Goal: Find specific page/section: Find specific page/section

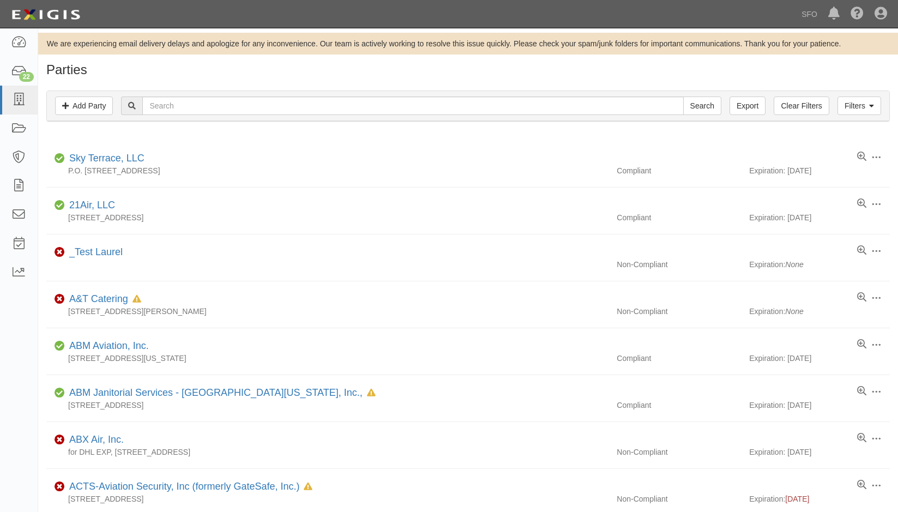
scroll to position [55, 0]
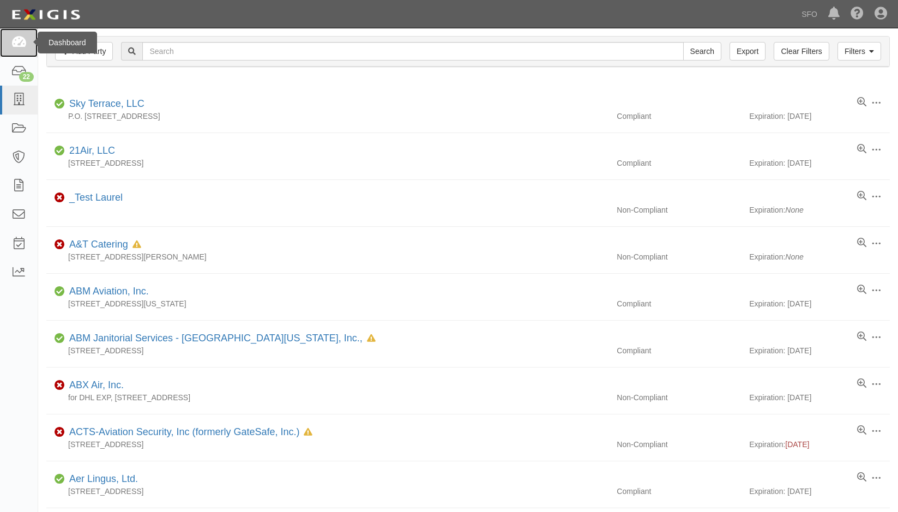
click at [19, 43] on icon at bounding box center [18, 43] width 15 height 13
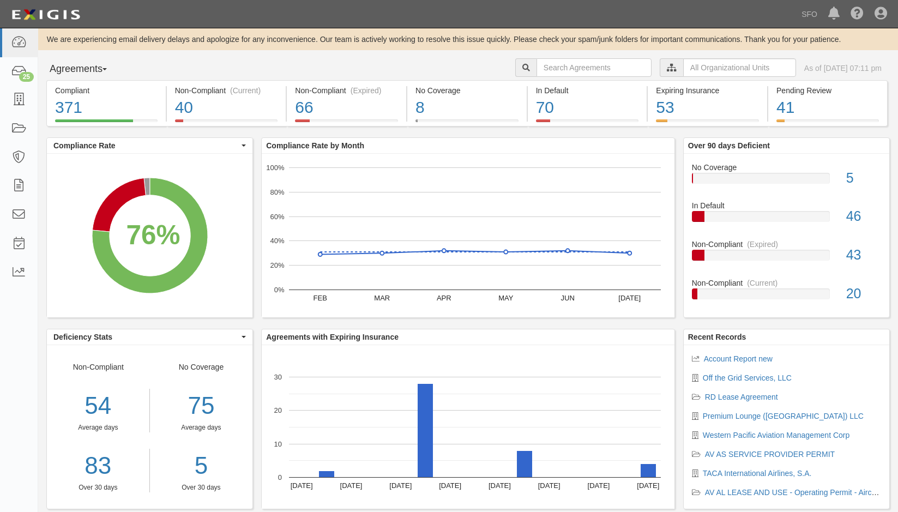
click at [71, 69] on button "Agreements" at bounding box center [87, 69] width 82 height 22
click at [76, 92] on link "Parties" at bounding box center [90, 92] width 86 height 14
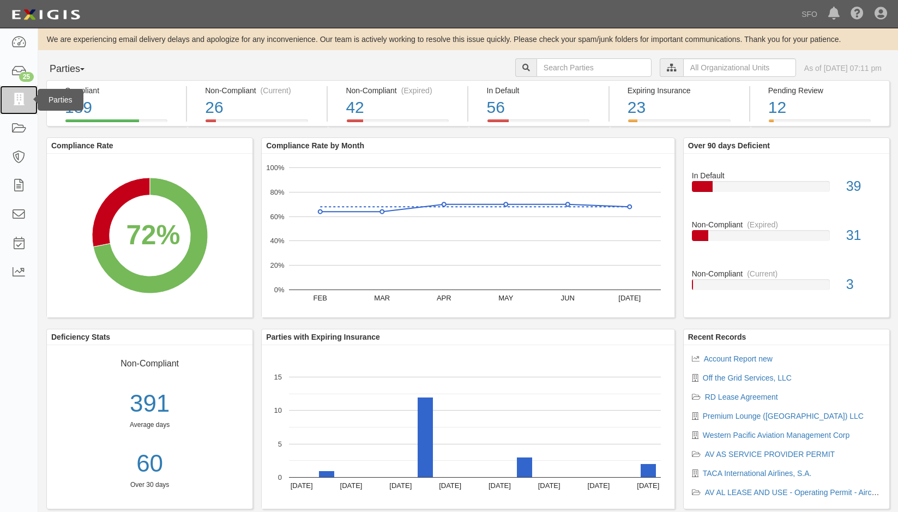
click at [15, 94] on icon at bounding box center [18, 100] width 15 height 13
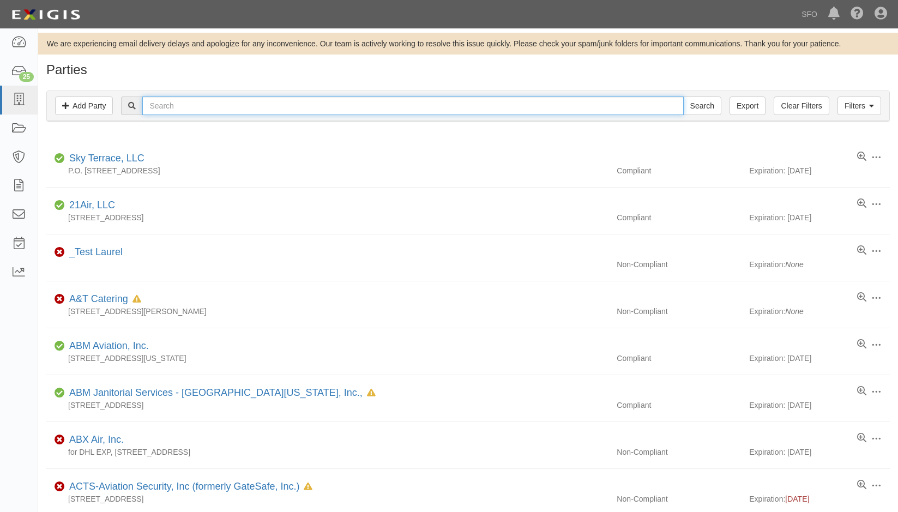
click at [184, 104] on input "text" at bounding box center [412, 106] width 541 height 19
type input "pre"
click at [684, 97] on input "Search" at bounding box center [703, 106] width 38 height 19
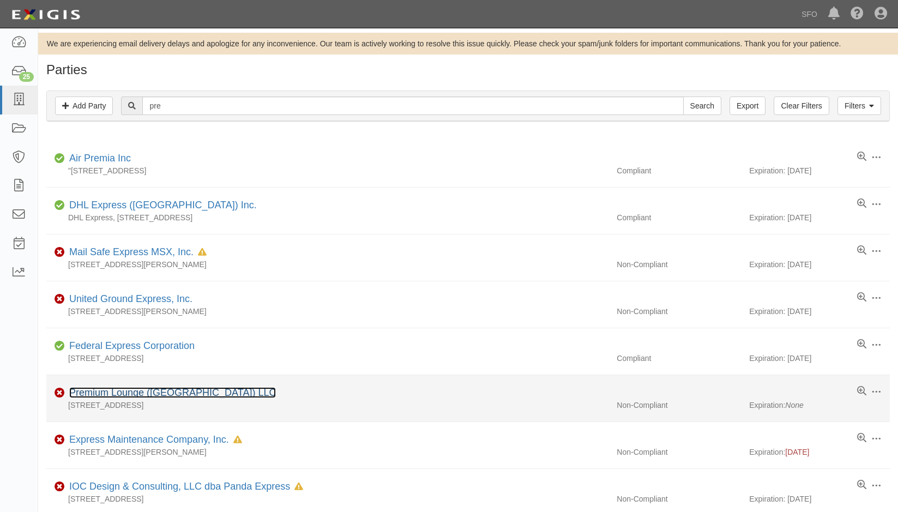
click at [147, 388] on link "Premium Lounge ([GEOGRAPHIC_DATA]) LLC" at bounding box center [172, 392] width 207 height 11
